Goal: Task Accomplishment & Management: Use online tool/utility

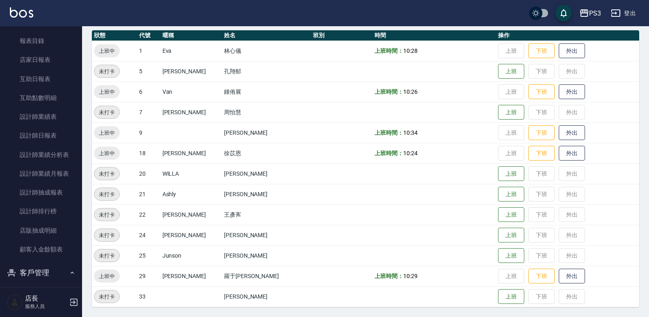
scroll to position [269, 0]
click at [50, 210] on link "設計師排行榜" at bounding box center [40, 209] width 75 height 19
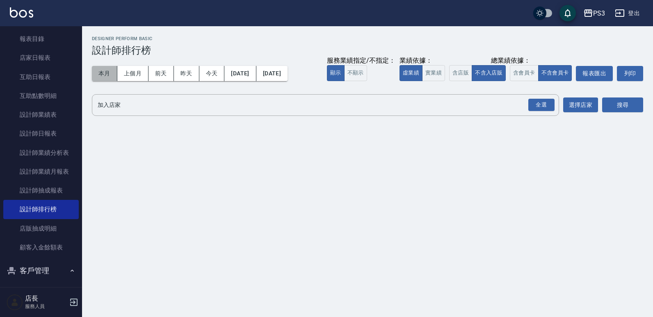
click at [107, 68] on button "本月" at bounding box center [104, 73] width 25 height 15
click at [460, 75] on button "含店販" at bounding box center [460, 73] width 23 height 16
click at [538, 103] on div "全選" at bounding box center [541, 105] width 26 height 13
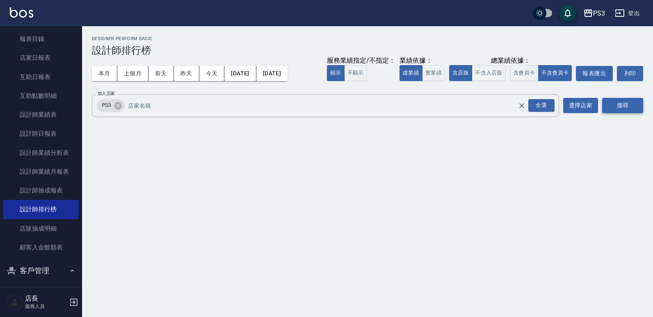
click at [622, 106] on button "搜尋" at bounding box center [622, 105] width 41 height 15
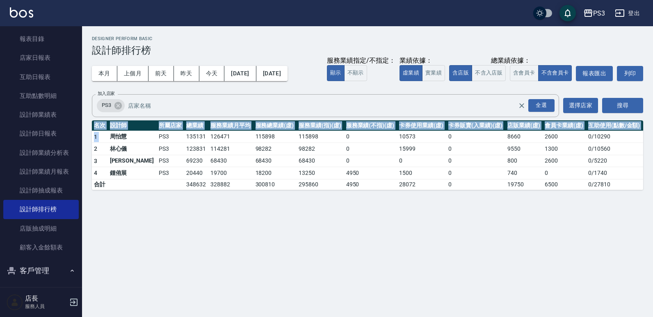
drag, startPoint x: 112, startPoint y: 134, endPoint x: 622, endPoint y: 196, distance: 514.4
click at [622, 196] on div "PS3 [DATE] - [DATE] 設計師排行榜 列印時間： [DATE][PHONE_NUMBER]:56 Designer Perform Basic…" at bounding box center [367, 113] width 571 height 174
drag, startPoint x: 622, startPoint y: 196, endPoint x: 531, endPoint y: 239, distance: 100.4
click at [560, 235] on div "PS3 [DATE] - [DATE] 設計師排行榜 列印時間： [DATE][PHONE_NUMBER]:56 Designer Perform Basic…" at bounding box center [326, 158] width 653 height 317
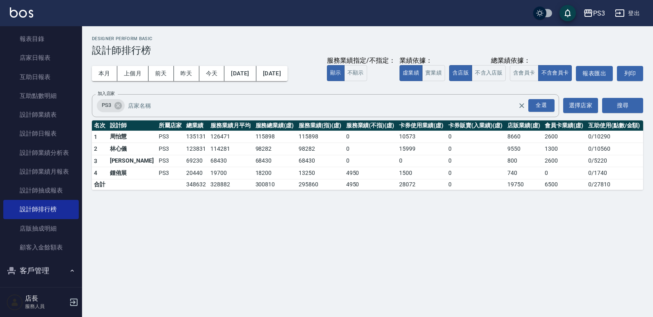
click at [190, 205] on div "PS3 [DATE] - [DATE] 設計師排行榜 列印時間： [DATE][PHONE_NUMBER]:56 Designer Perform Basic…" at bounding box center [326, 158] width 653 height 317
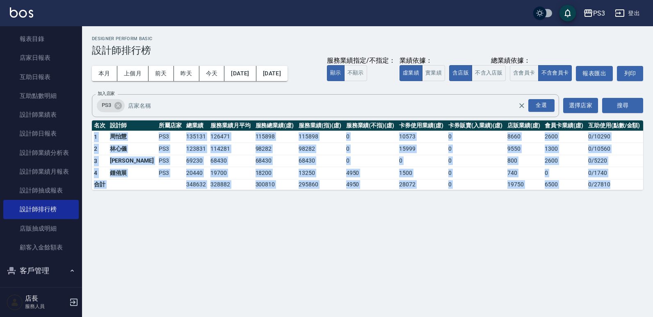
drag, startPoint x: 94, startPoint y: 138, endPoint x: 608, endPoint y: 187, distance: 516.2
click at [608, 187] on tbody "1 [PERSON_NAME]PS3 135131 126471 115898 115898 0 10573 0 8660 2600 0 / 10290 2 …" at bounding box center [367, 160] width 551 height 59
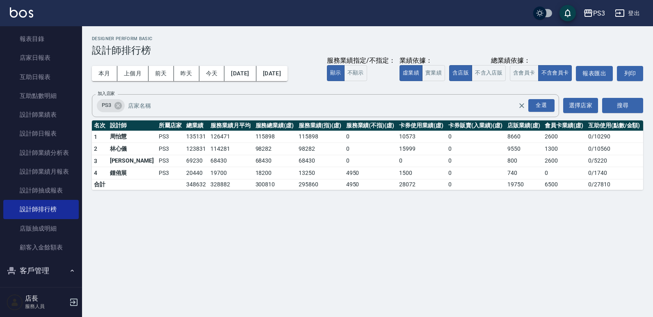
drag, startPoint x: 608, startPoint y: 187, endPoint x: 360, endPoint y: 240, distance: 253.7
click at [360, 240] on div "PS3 [DATE] - [DATE] 設計師排行榜 列印時間： [DATE][PHONE_NUMBER]:56 Designer Perform Basic…" at bounding box center [326, 158] width 653 height 317
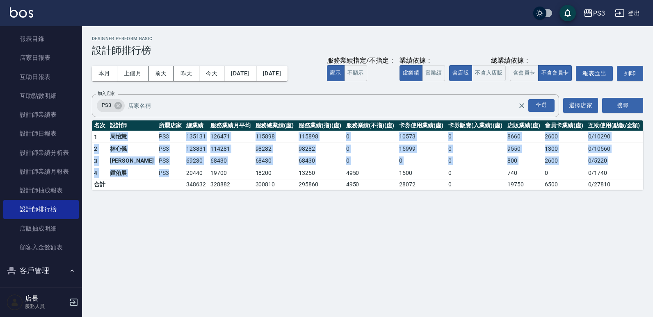
drag, startPoint x: 111, startPoint y: 137, endPoint x: 152, endPoint y: 176, distance: 56.9
click at [152, 176] on tbody "1 [PERSON_NAME]PS3 135131 126471 115898 115898 0 10573 0 8660 2600 0 / 10290 2 …" at bounding box center [367, 160] width 551 height 59
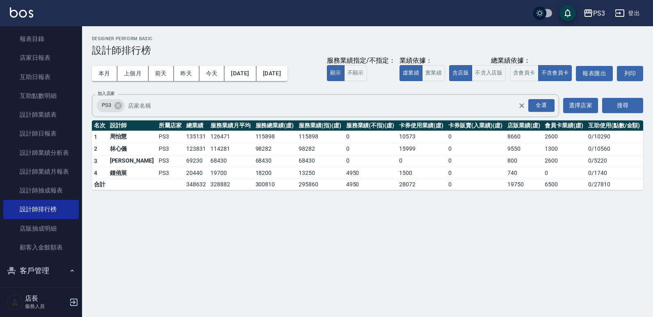
drag, startPoint x: 152, startPoint y: 176, endPoint x: 178, endPoint y: 237, distance: 66.1
click at [180, 237] on div "PS3 [DATE] - [DATE] 設計師排行榜 列印時間： [DATE][PHONE_NUMBER]:56 Designer Perform Basic…" at bounding box center [326, 158] width 653 height 317
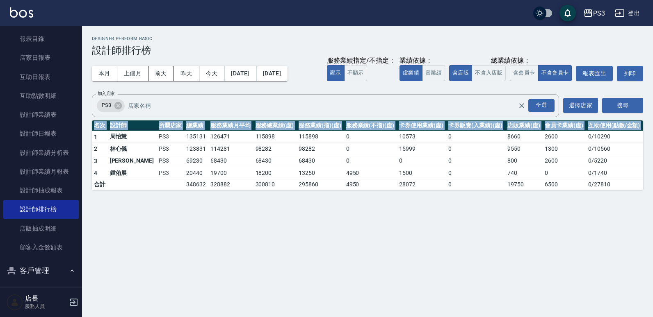
drag, startPoint x: 94, startPoint y: 137, endPoint x: 623, endPoint y: 193, distance: 531.2
click at [623, 193] on div "PS3 [DATE] - [DATE] 設計師排行榜 列印時間： [DATE][PHONE_NUMBER]:56 Designer Perform Basic…" at bounding box center [367, 113] width 571 height 174
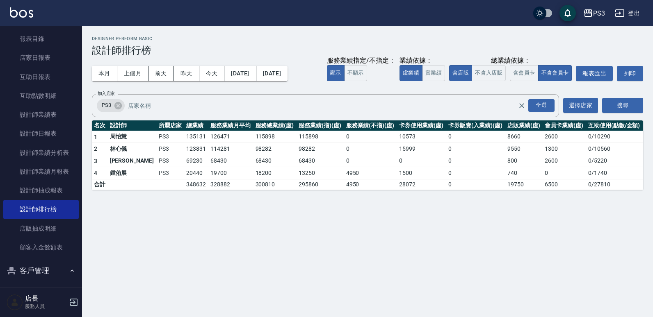
drag, startPoint x: 331, startPoint y: 274, endPoint x: 294, endPoint y: 258, distance: 40.2
click at [329, 266] on div "PS3 [DATE] - [DATE] 設計師排行榜 列印時間： [DATE][PHONE_NUMBER]:56 Designer Perform Basic…" at bounding box center [326, 158] width 653 height 317
click at [251, 242] on div "PS3 [DATE] - [DATE] 設計師排行榜 列印時間： [DATE][PHONE_NUMBER]:56 Designer Perform Basic…" at bounding box center [326, 158] width 653 height 317
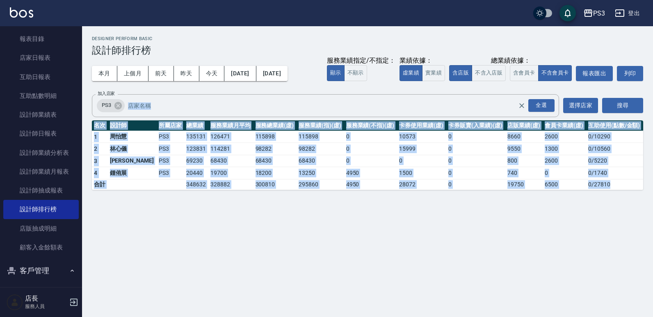
drag, startPoint x: 87, startPoint y: 116, endPoint x: 628, endPoint y: 182, distance: 545.7
click at [628, 182] on div "PS3 [DATE] - [DATE] 設計師排行榜 列印時間： [DATE][PHONE_NUMBER]:56 Designer Perform Basic…" at bounding box center [367, 113] width 571 height 174
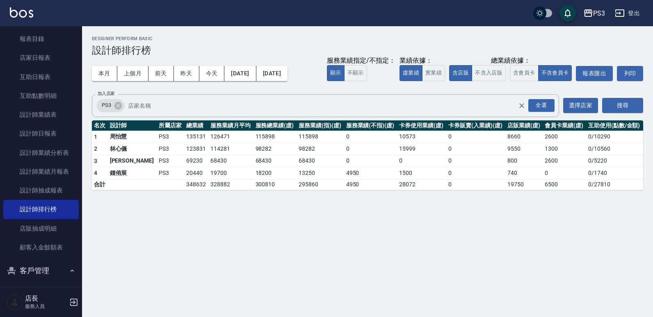
drag, startPoint x: 628, startPoint y: 182, endPoint x: 591, endPoint y: 248, distance: 76.0
click at [596, 248] on div "PS3 [DATE] - [DATE] 設計師排行榜 列印時間： [DATE][PHONE_NUMBER]:56 Designer Perform Basic…" at bounding box center [326, 158] width 653 height 317
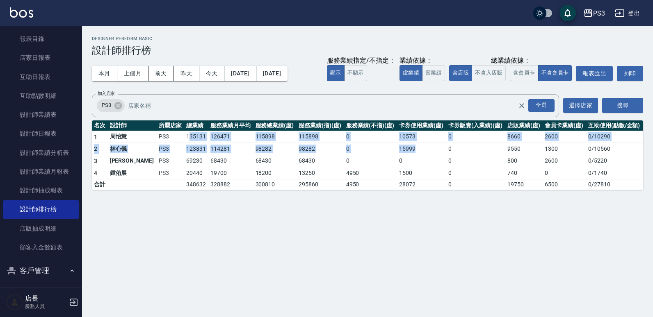
drag, startPoint x: 165, startPoint y: 138, endPoint x: 408, endPoint y: 154, distance: 244.1
click at [408, 154] on tbody "1 [PERSON_NAME]PS3 135131 126471 115898 115898 0 10573 0 8660 2600 0 / 10290 2 …" at bounding box center [367, 160] width 551 height 59
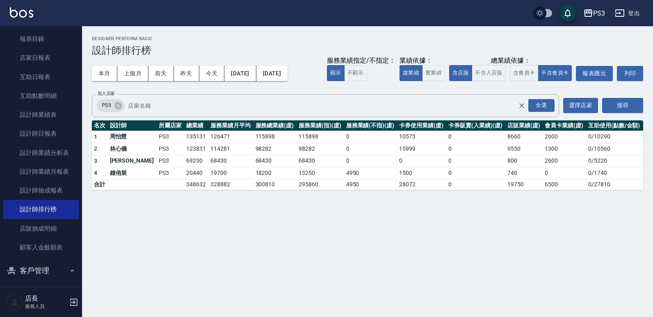
drag, startPoint x: 408, startPoint y: 154, endPoint x: 437, endPoint y: 232, distance: 83.0
click at [437, 232] on div "PS3 [DATE] - [DATE] 設計師排行榜 列印時間： [DATE][PHONE_NUMBER]:56 Designer Perform Basic…" at bounding box center [326, 158] width 653 height 317
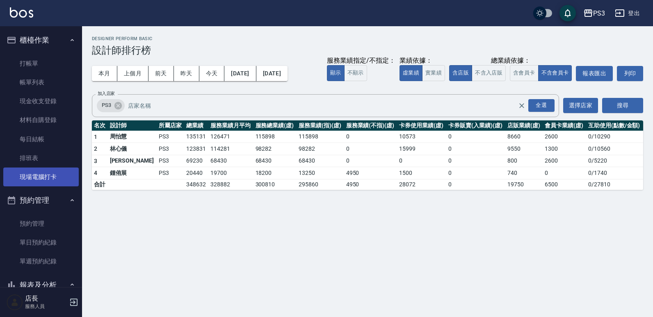
click at [50, 175] on link "現場電腦打卡" at bounding box center [40, 177] width 75 height 19
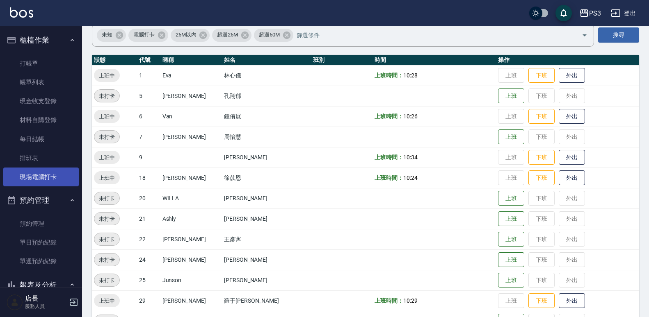
scroll to position [92, 0]
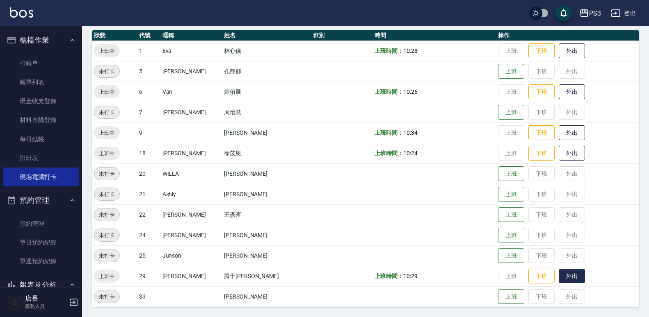
click at [559, 277] on button "外出" at bounding box center [572, 276] width 26 height 14
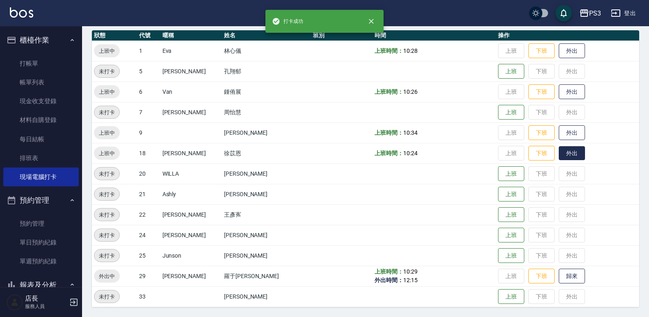
click at [559, 155] on button "外出" at bounding box center [572, 153] width 26 height 14
